Goal: Communication & Community: Answer question/provide support

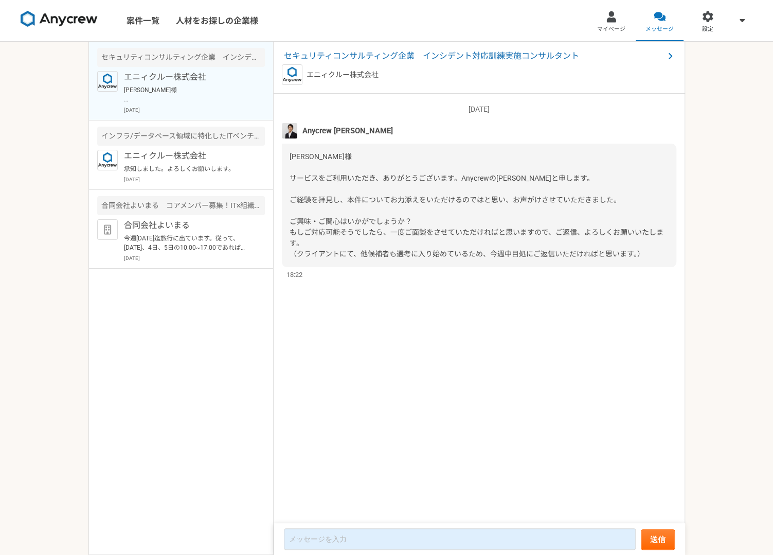
click at [204, 106] on p "[DATE]" at bounding box center [194, 110] width 141 height 8
click at [501, 53] on span "セキュリティコンサルティング企業　インシデント対応訓練実施コンサルタント" at bounding box center [474, 56] width 380 height 12
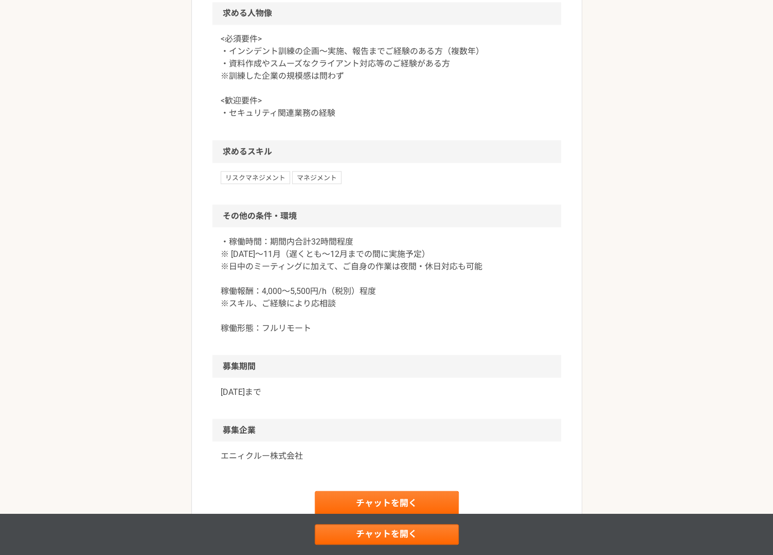
scroll to position [1130, 0]
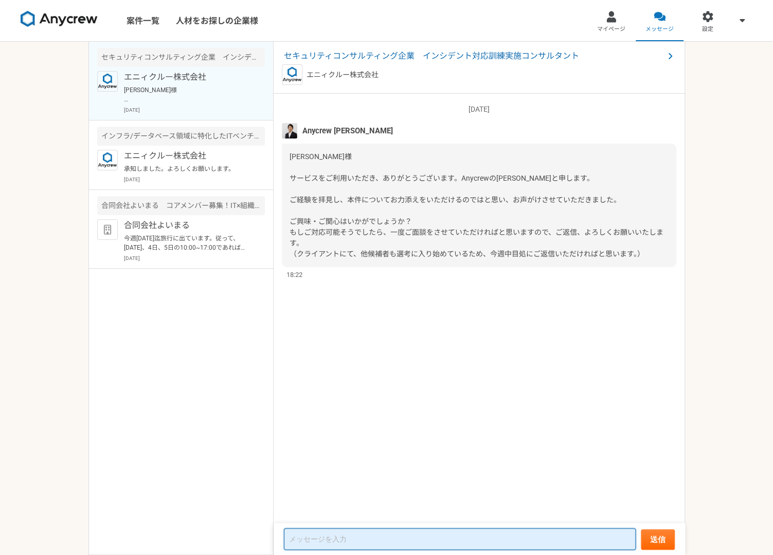
click at [377, 535] on textarea at bounding box center [460, 539] width 352 height 22
type textarea "みょ"
type textarea "お声がけありがとうございます。一度、お話を伺えればと思います。よろしくお願いします。"
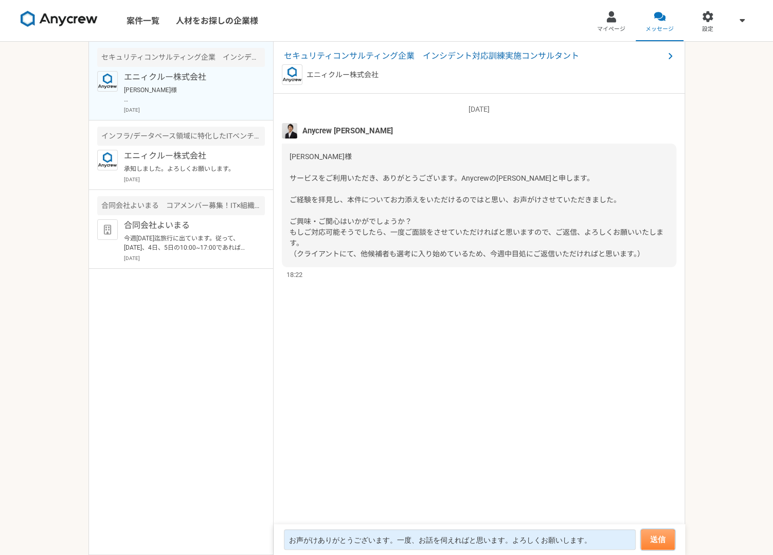
click at [649, 546] on button "送信" at bounding box center [658, 539] width 34 height 21
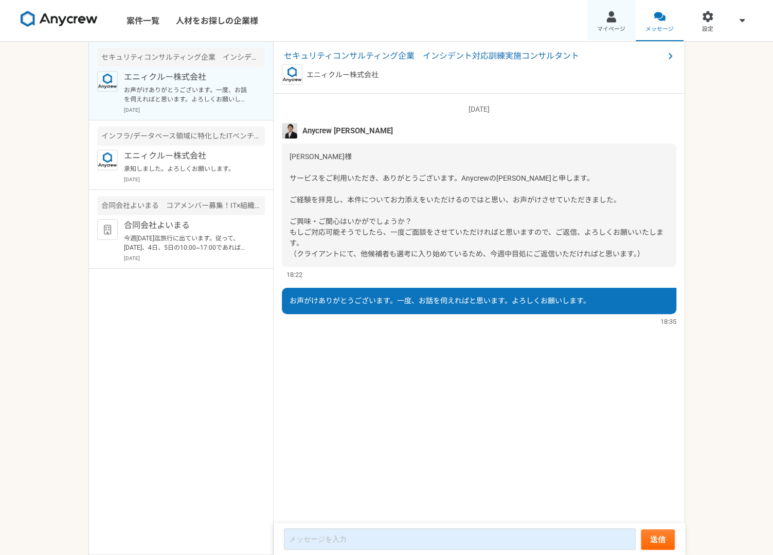
click at [610, 22] on div at bounding box center [612, 17] width 12 height 12
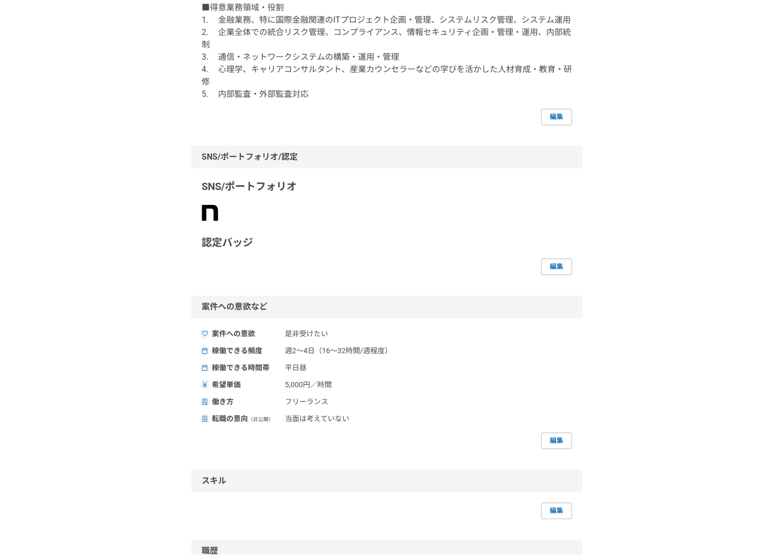
scroll to position [206, 0]
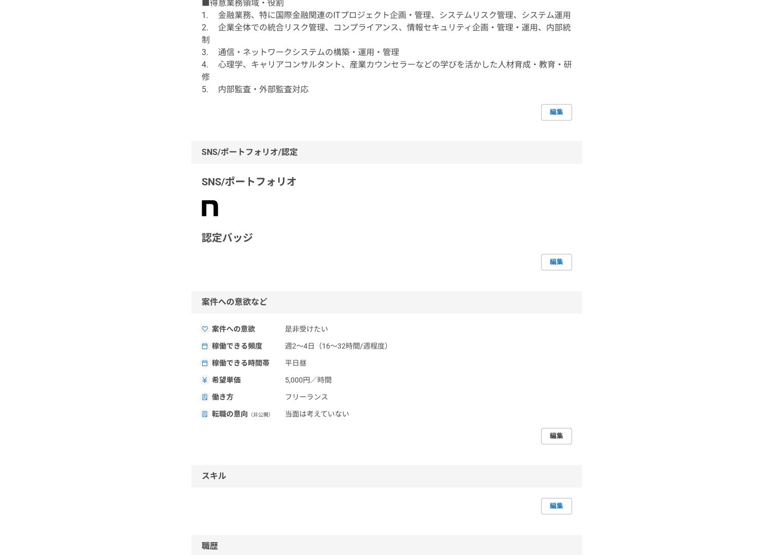
click at [556, 442] on link "編集" at bounding box center [556, 436] width 31 height 16
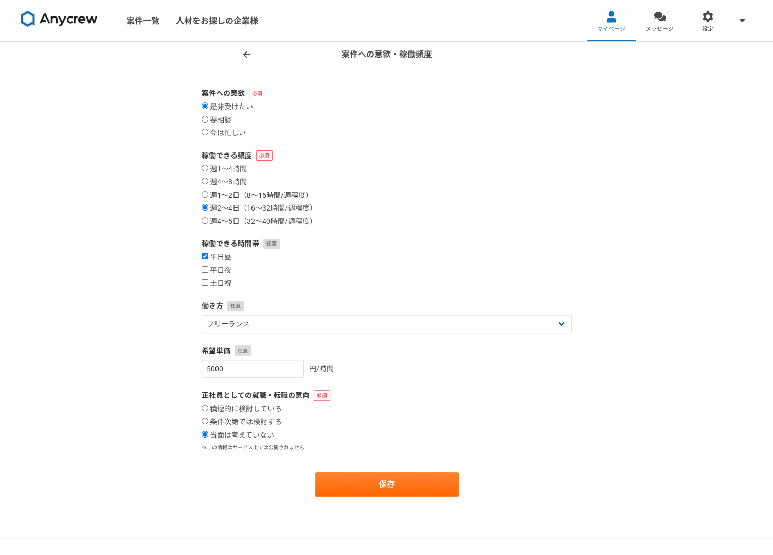
click at [206, 193] on input "週1〜2日（8〜16時間/週程度）" at bounding box center [205, 194] width 7 height 7
radio input "true"
click at [206, 282] on input "土日祝" at bounding box center [205, 282] width 7 height 7
checkbox input "true"
click at [357, 481] on button "保存" at bounding box center [387, 484] width 144 height 25
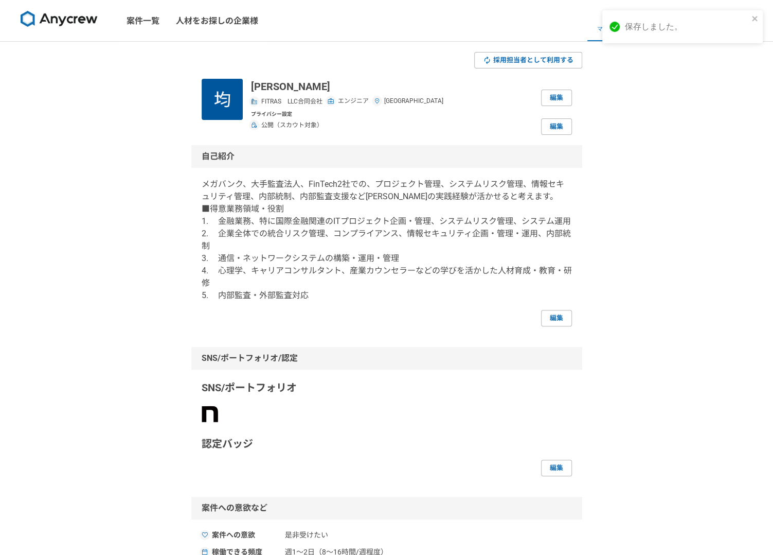
click at [671, 24] on link "メッセージ" at bounding box center [660, 20] width 48 height 41
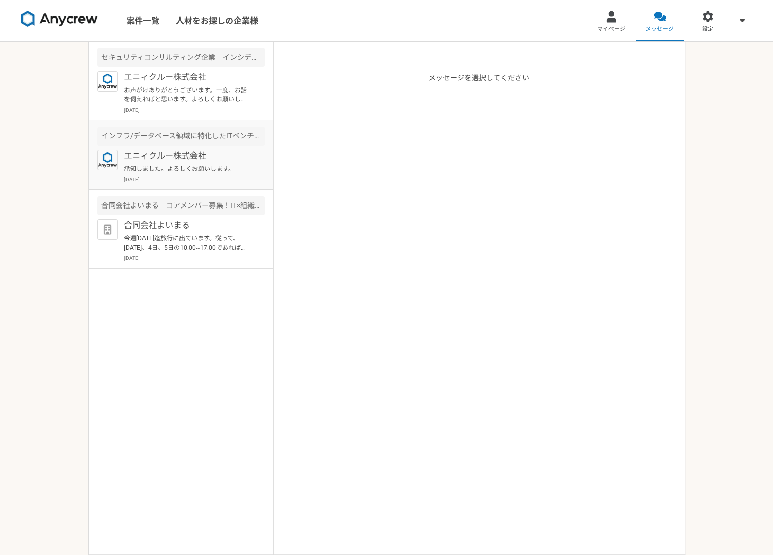
click at [185, 162] on div "エニィクルー株式会社 承知しました。よろしくお願いします。 2025年7月31日" at bounding box center [194, 166] width 141 height 33
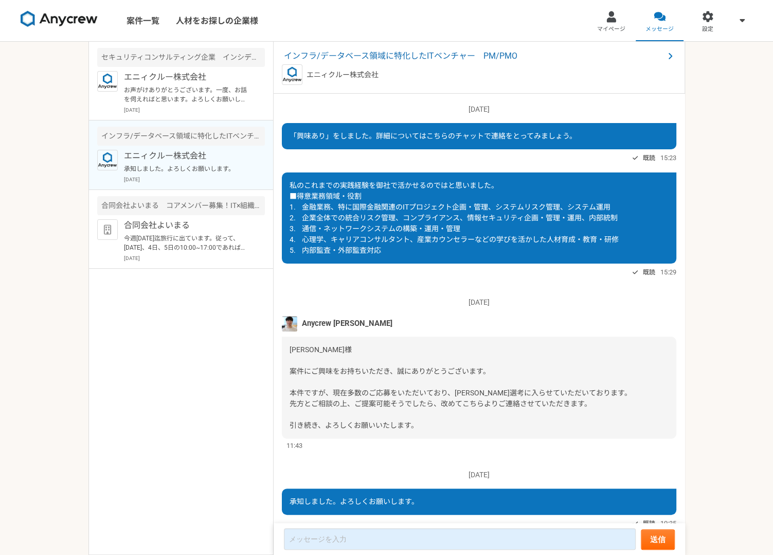
scroll to position [36, 0]
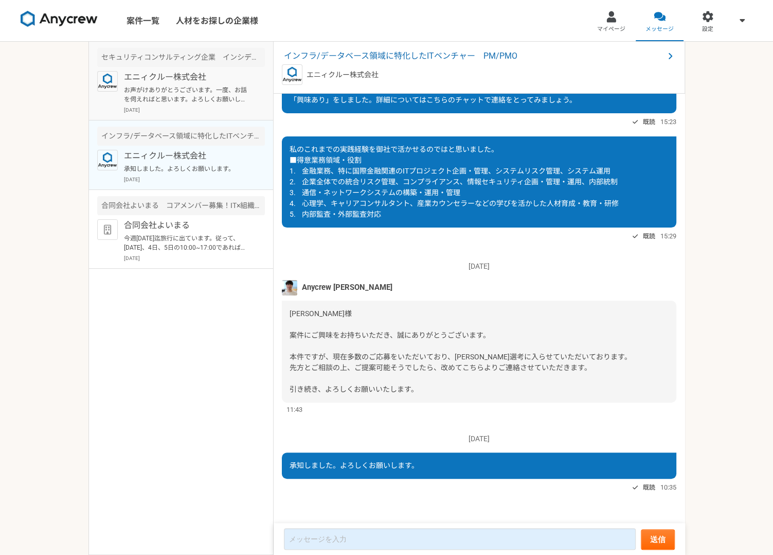
click at [200, 85] on div "エニィクルー株式会社 お声がけありがとうございます。一度、お話を伺えればと思います。よろしくお願いします。 2025年9月3日" at bounding box center [194, 92] width 141 height 43
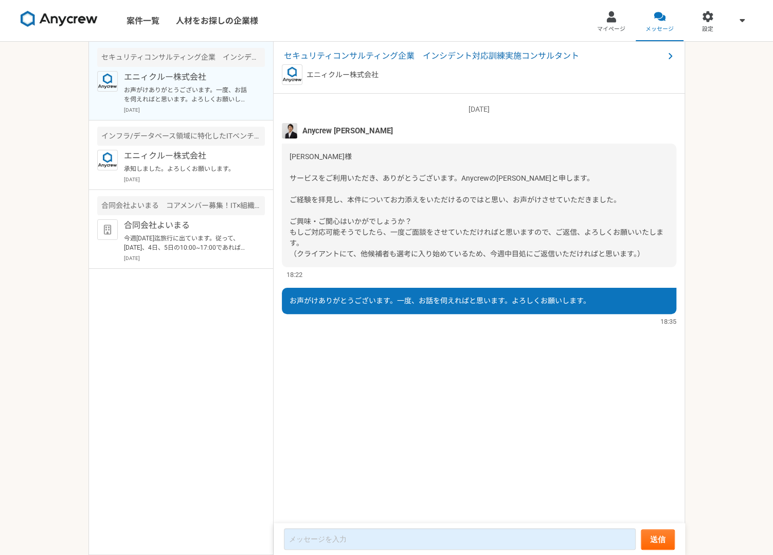
click at [44, 78] on div "案件一覧 人材をお探しの企業様 マイページ メッセージ 設定 セキュリティコンサルティング企業　インシデント対応訓練実施コンサルタント エニィクルー株式会社 …" at bounding box center [386, 277] width 773 height 555
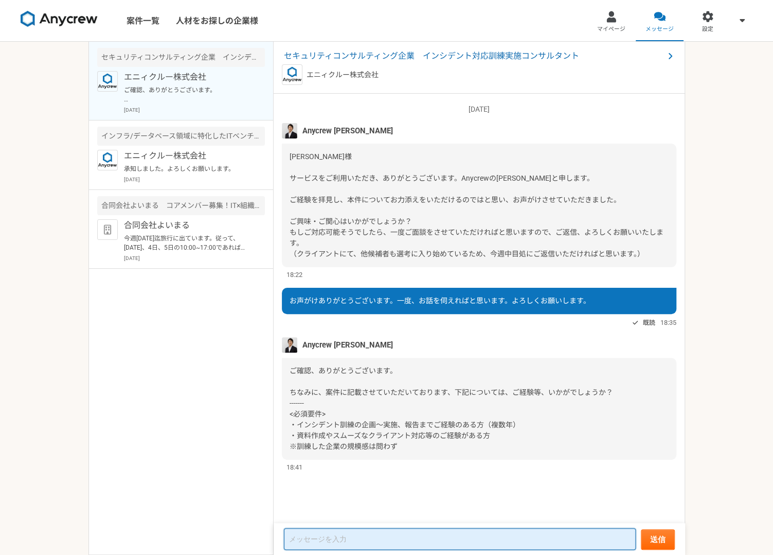
click at [440, 538] on textarea at bounding box center [460, 539] width 352 height 22
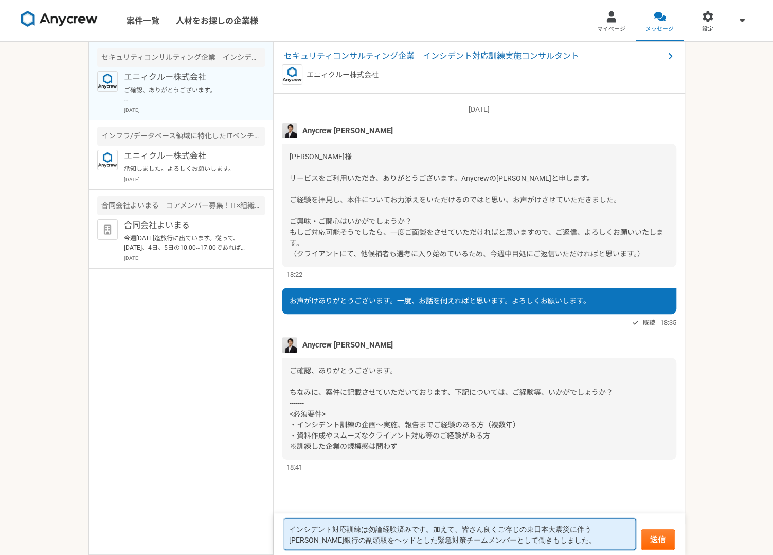
drag, startPoint x: 399, startPoint y: 526, endPoint x: 415, endPoint y: 548, distance: 26.6
click at [400, 528] on textarea "インシデント対応訓練は勿論経験済みです。加えて、皆さん良くご存じの東日本大震災に伴う[PERSON_NAME]銀行の副頭取をヘッドとした緊急対策チームメンバー…" at bounding box center [460, 533] width 352 height 31
type textarea "インシデント対応訓練は勿論訓練済みです。加えて、皆さん良くご存じの東日本大震災に伴う[PERSON_NAME]銀行の副頭取をヘッドとした緊急対策チームメンバー…"
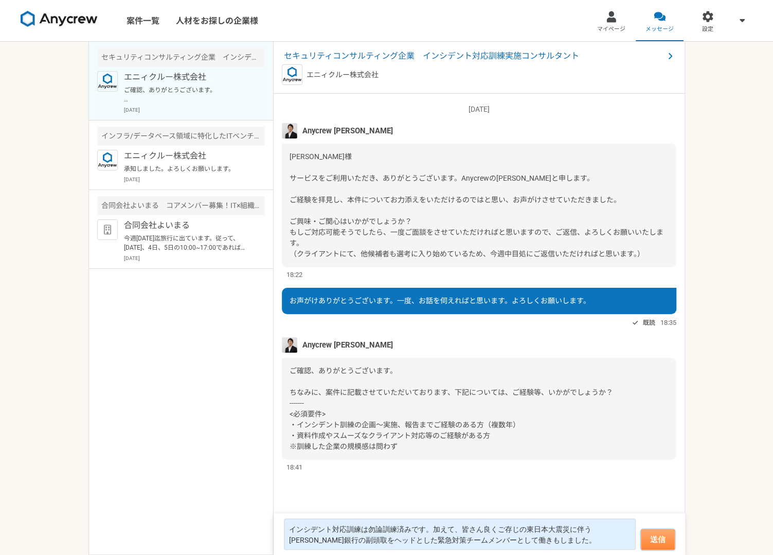
click at [646, 542] on button "送信" at bounding box center [658, 539] width 34 height 21
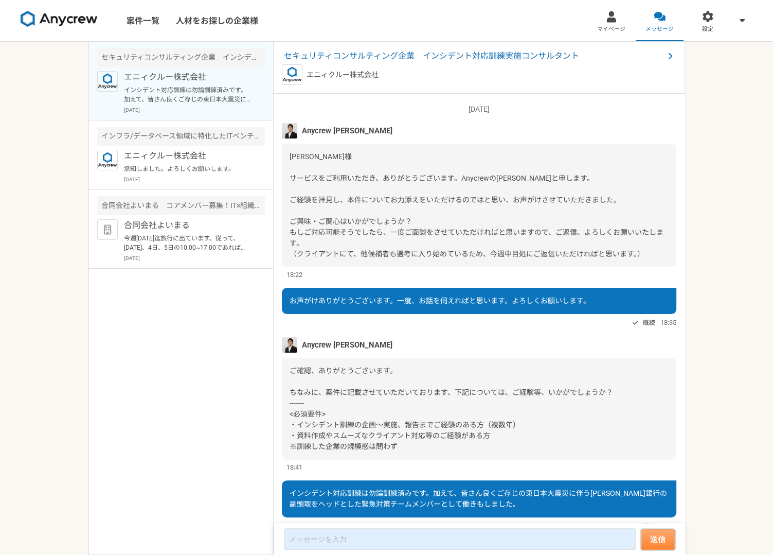
scroll to position [39, 0]
